Goal: Task Accomplishment & Management: Complete application form

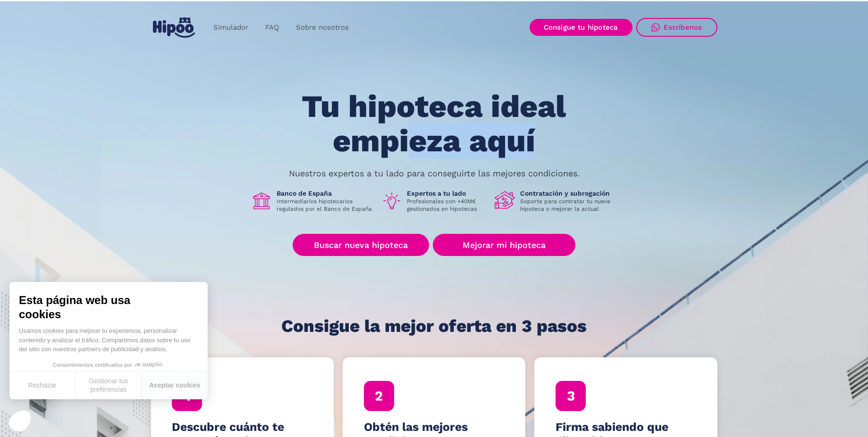
drag, startPoint x: 408, startPoint y: 129, endPoint x: 559, endPoint y: 140, distance: 151.9
click at [559, 140] on h1 "Tu hipoteca ideal empieza aquí" at bounding box center [434, 124] width 358 height 68
click at [560, 140] on h1 "Tu hipoteca ideal empieza aquí" at bounding box center [434, 124] width 358 height 68
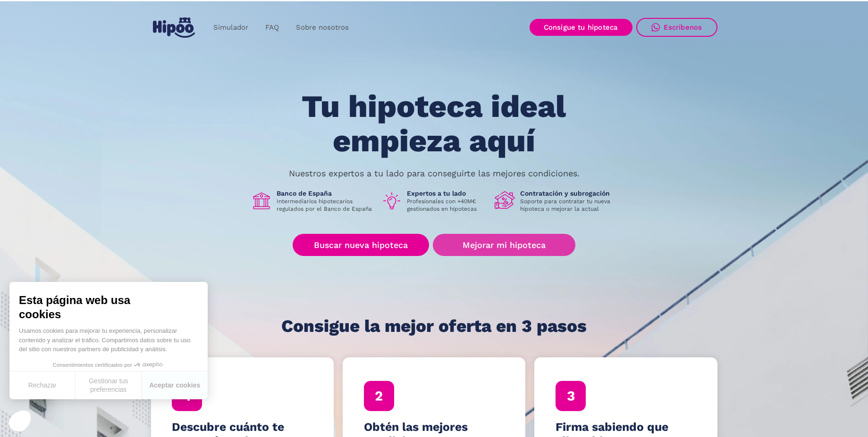
click at [448, 247] on link "Mejorar mi hipoteca" at bounding box center [504, 245] width 142 height 22
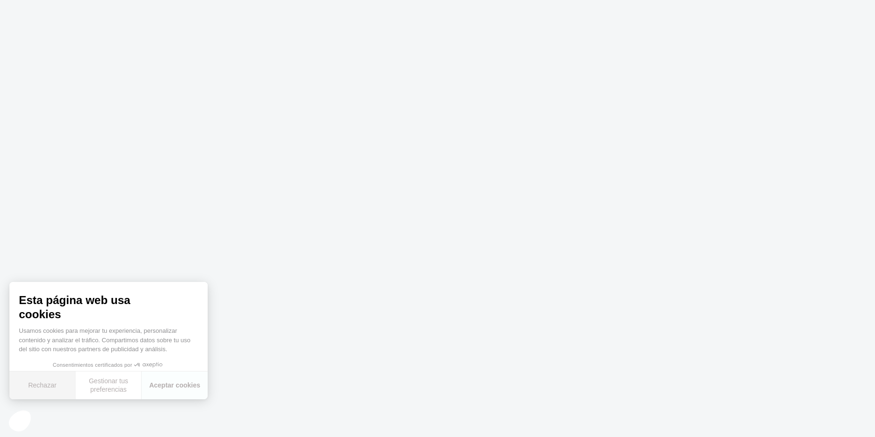
click at [25, 387] on button "Rechazar" at bounding box center [42, 386] width 66 height 28
